Goal: Information Seeking & Learning: Learn about a topic

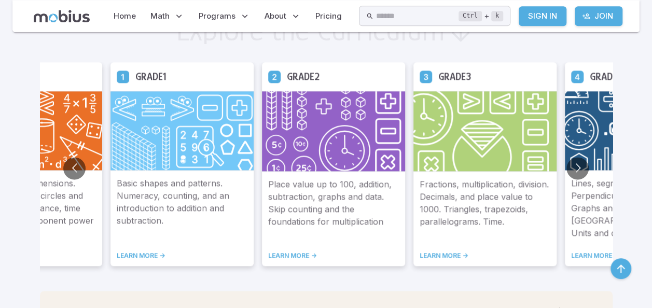
scroll to position [614, 0]
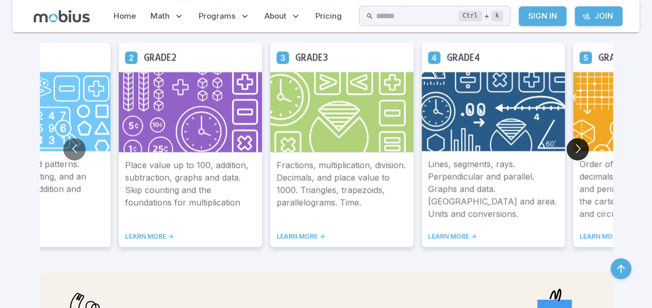
click at [582, 153] on button "Go to next slide" at bounding box center [578, 149] width 22 height 22
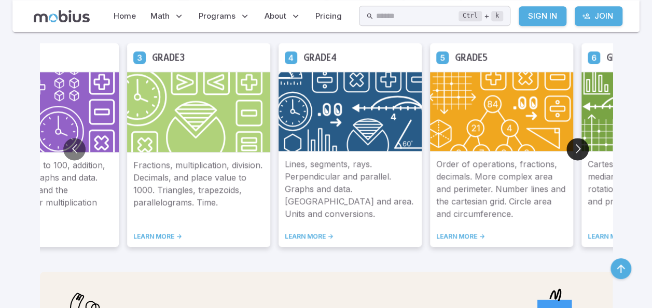
click at [582, 153] on button "Go to next slide" at bounding box center [578, 149] width 22 height 22
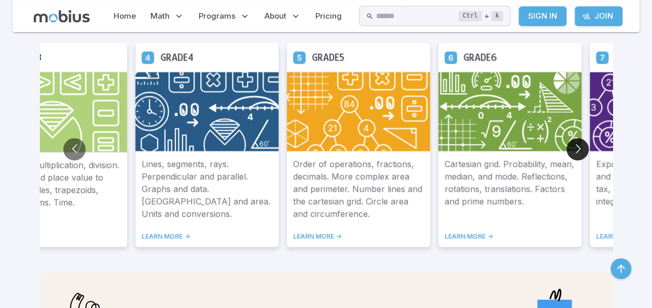
click at [582, 153] on button "Go to next slide" at bounding box center [578, 149] width 22 height 22
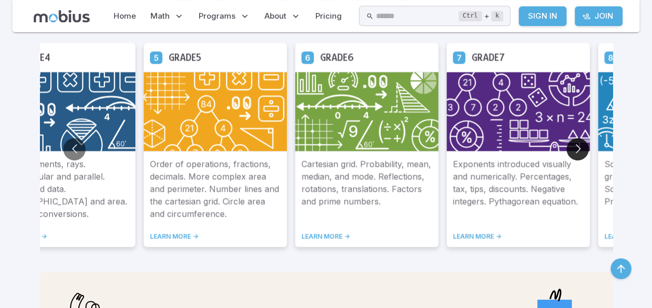
click at [582, 153] on button "Go to next slide" at bounding box center [578, 149] width 22 height 22
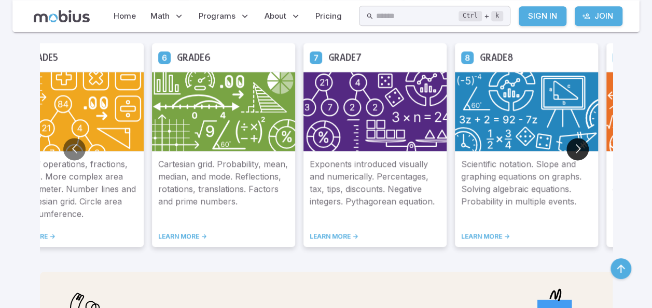
click at [582, 153] on button "Go to next slide" at bounding box center [578, 149] width 22 height 22
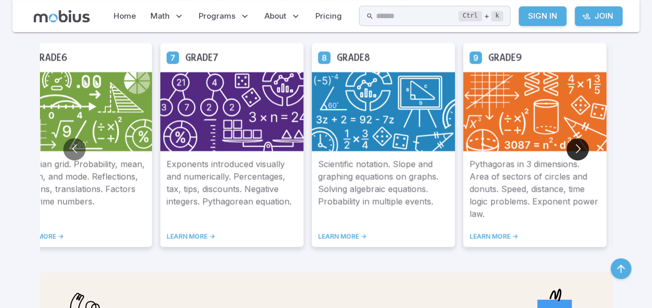
click at [582, 153] on button "Go to next slide" at bounding box center [578, 149] width 22 height 22
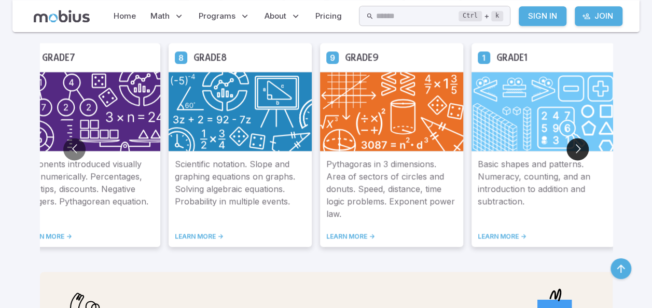
click at [582, 153] on button "Go to next slide" at bounding box center [578, 149] width 22 height 22
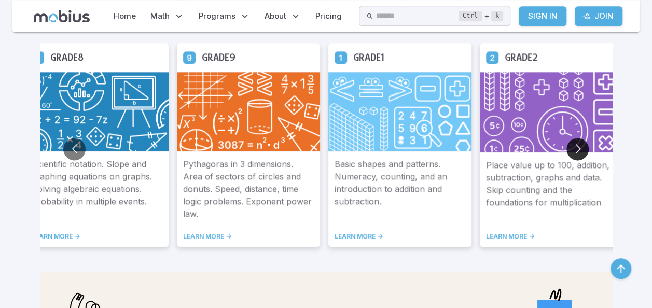
click at [582, 153] on button "Go to next slide" at bounding box center [578, 149] width 22 height 22
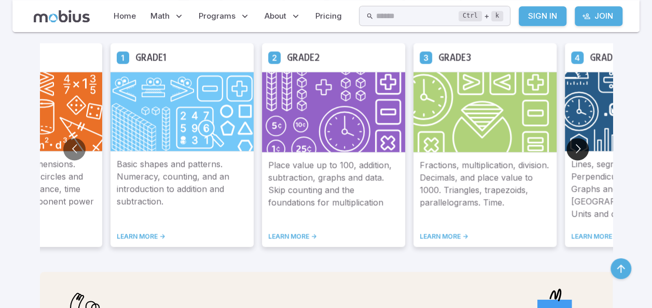
click at [582, 153] on button "Go to next slide" at bounding box center [578, 149] width 22 height 22
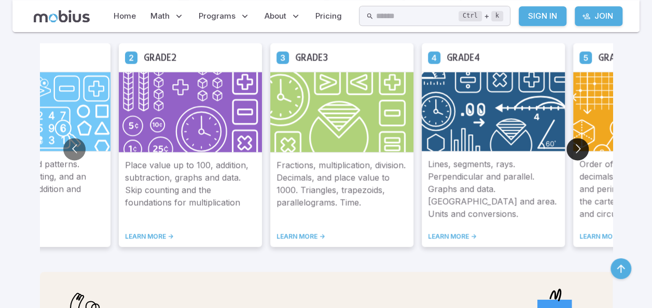
click at [582, 153] on button "Go to next slide" at bounding box center [578, 149] width 22 height 22
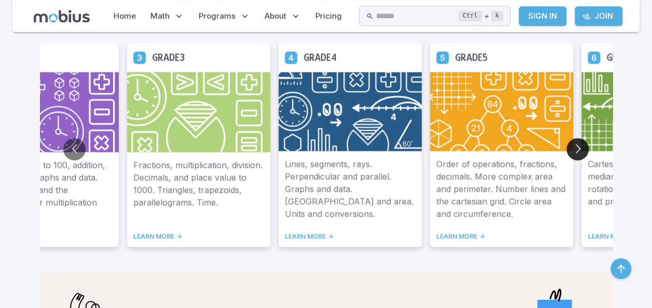
click at [582, 153] on button "Go to next slide" at bounding box center [578, 149] width 22 height 22
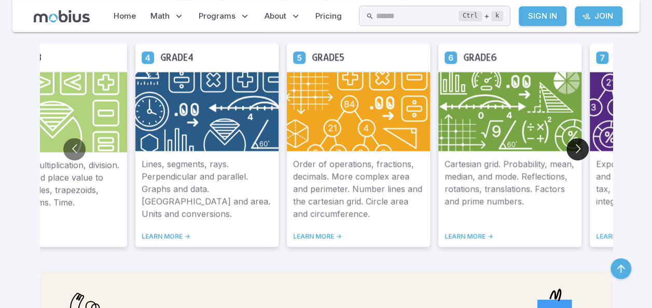
click at [582, 153] on button "Go to next slide" at bounding box center [578, 149] width 22 height 22
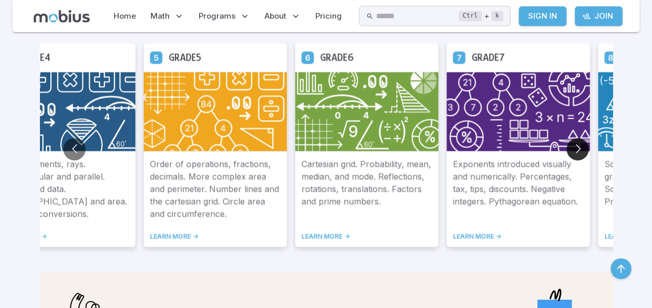
click at [582, 153] on button "Go to next slide" at bounding box center [578, 149] width 22 height 22
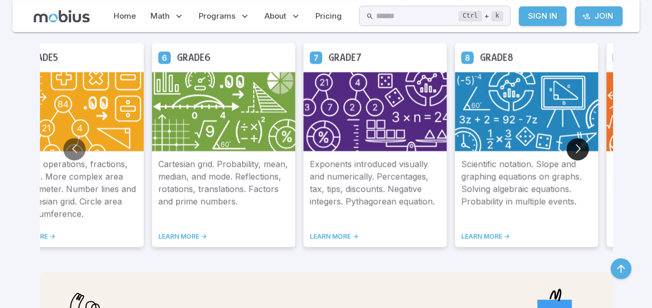
click at [582, 153] on button "Go to next slide" at bounding box center [578, 149] width 22 height 22
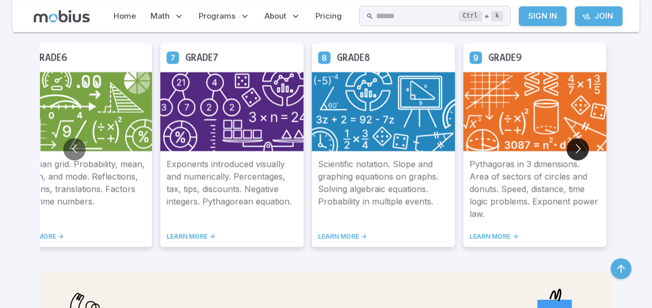
click at [582, 153] on button "Go to next slide" at bounding box center [578, 149] width 22 height 22
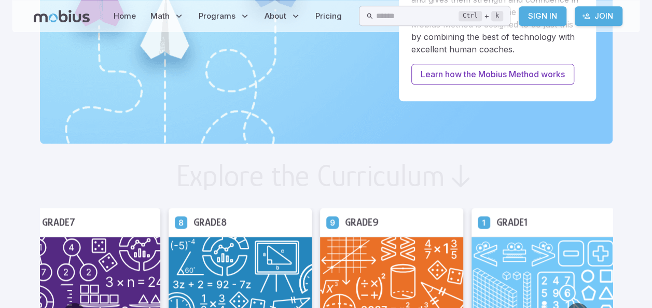
scroll to position [0, 0]
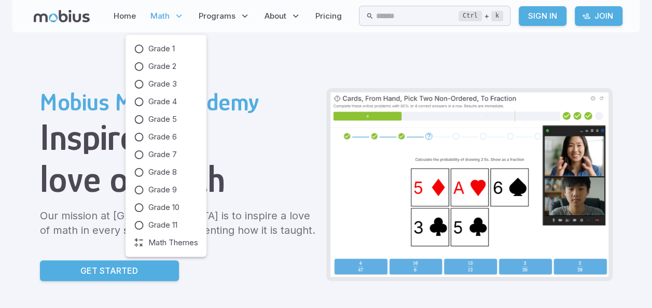
click at [155, 10] on span "Math" at bounding box center [159, 15] width 19 height 11
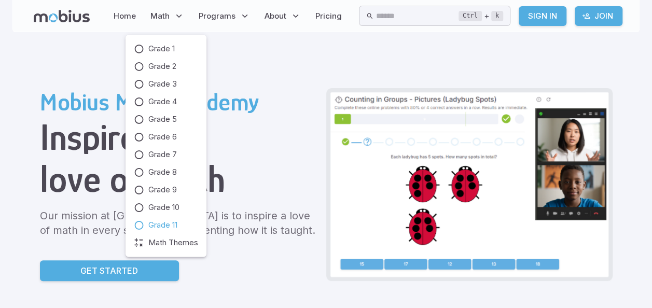
click at [140, 226] on icon at bounding box center [139, 225] width 10 height 10
